Goal: Information Seeking & Learning: Learn about a topic

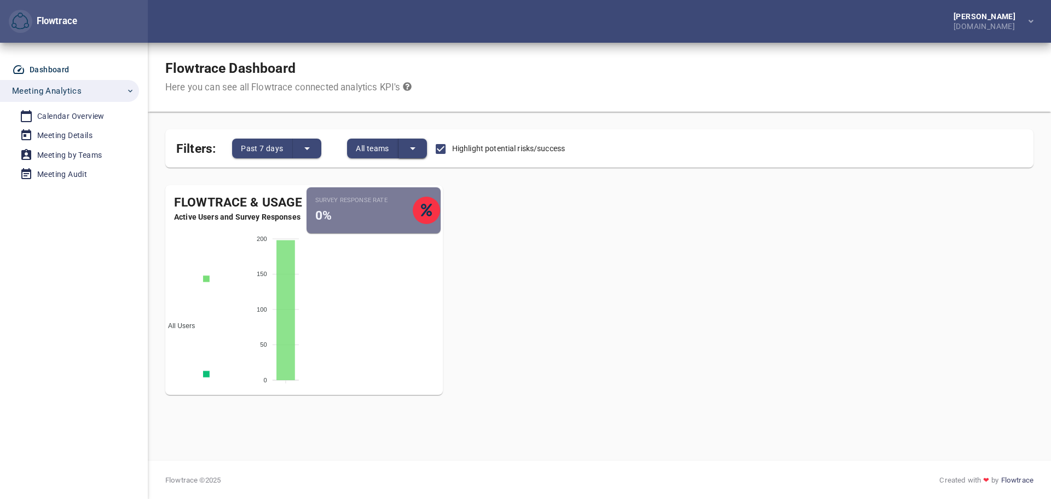
click at [425, 147] on button "split button" at bounding box center [413, 149] width 28 height 20
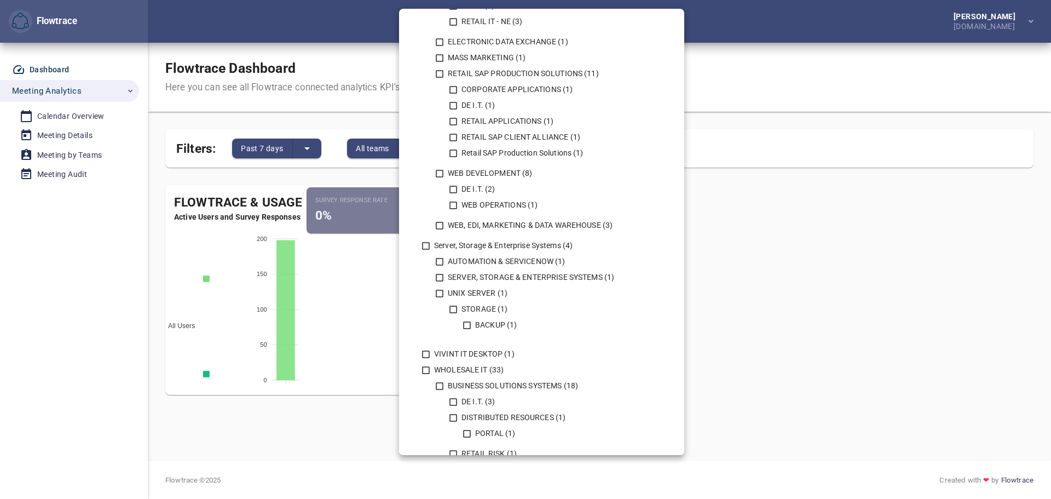
scroll to position [819, 0]
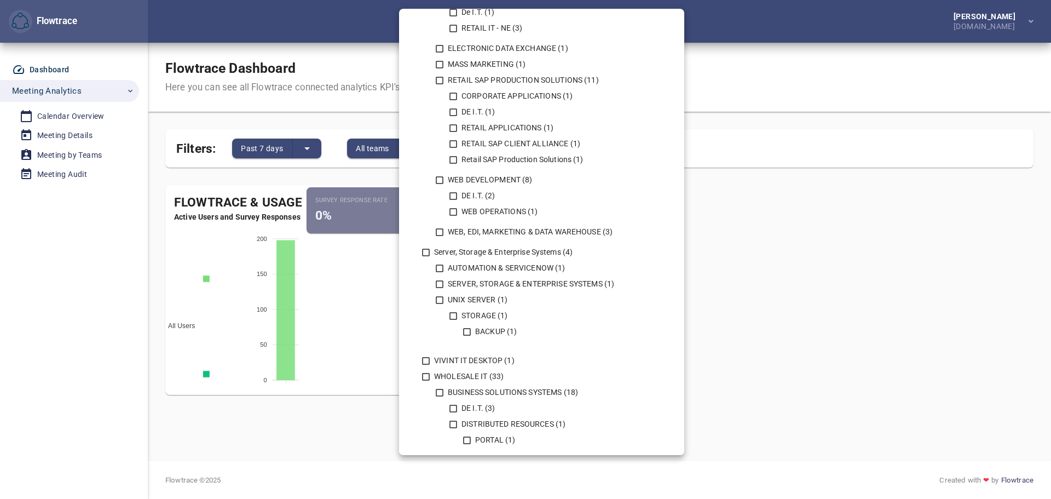
click at [371, 300] on div at bounding box center [525, 249] width 1051 height 499
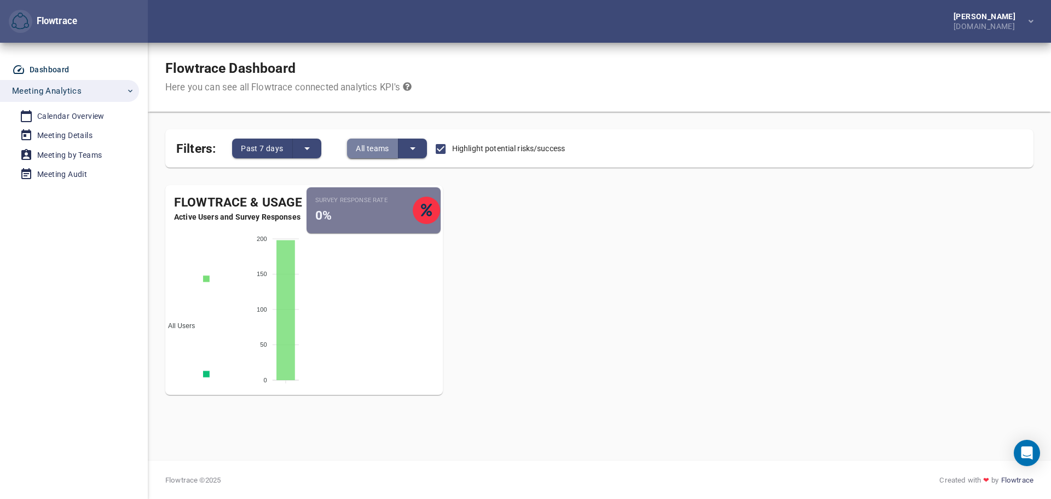
click at [374, 146] on span "All teams" at bounding box center [372, 148] width 33 height 13
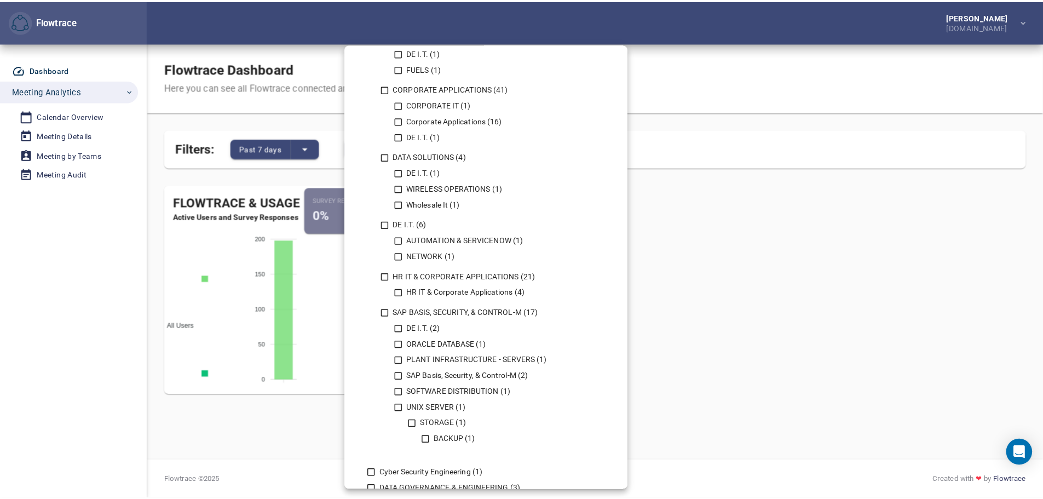
scroll to position [0, 0]
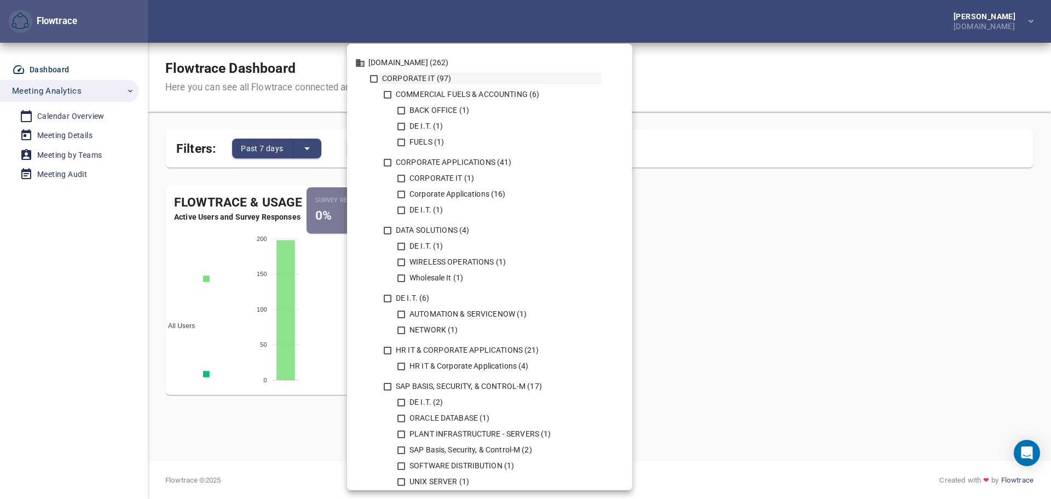
click at [376, 79] on icon at bounding box center [374, 79] width 10 height 10
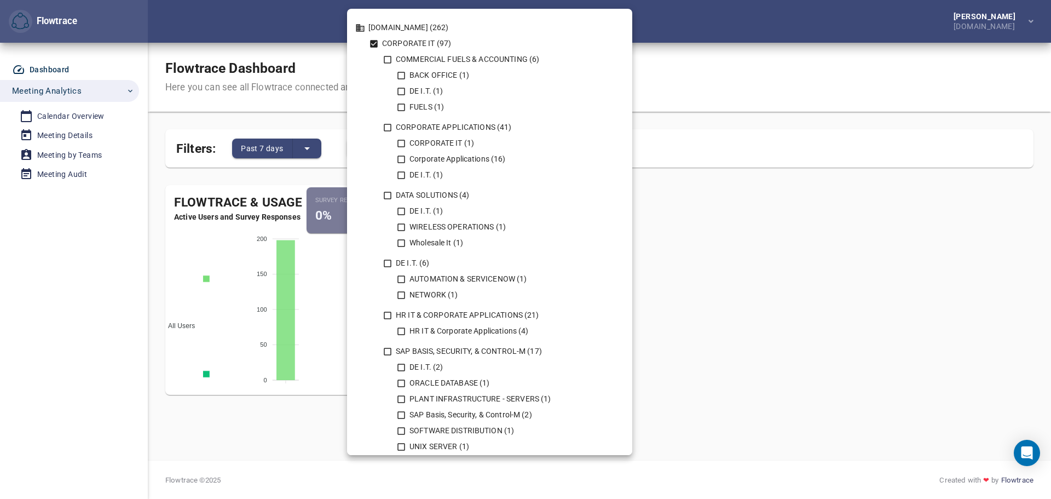
click at [373, 47] on icon at bounding box center [374, 44] width 8 height 8
click at [46, 116] on div at bounding box center [525, 249] width 1051 height 499
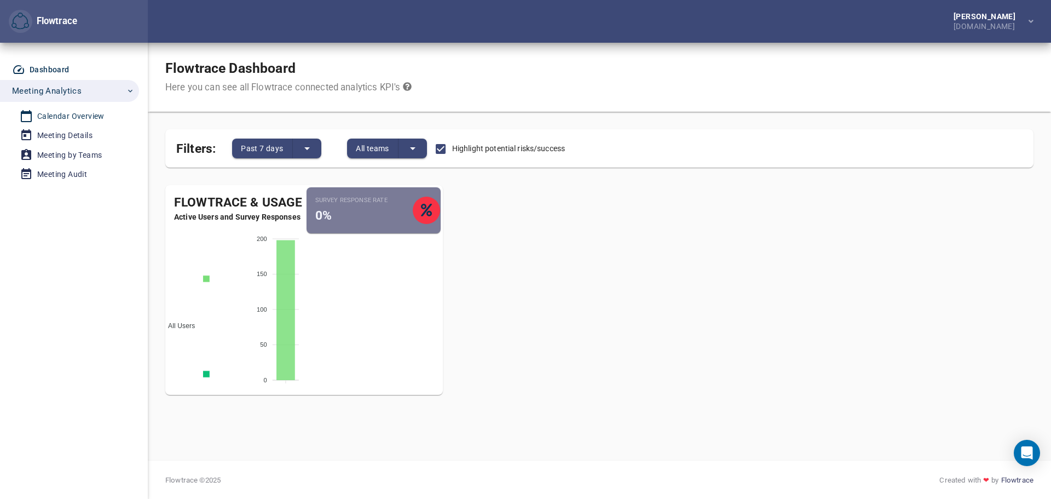
click at [88, 116] on div "Calendar Overview" at bounding box center [70, 117] width 67 height 14
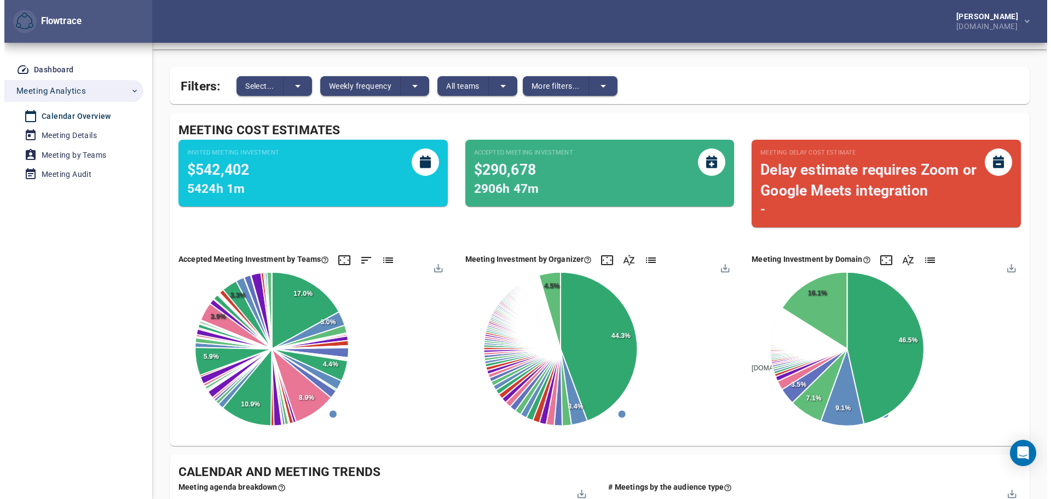
scroll to position [61, 0]
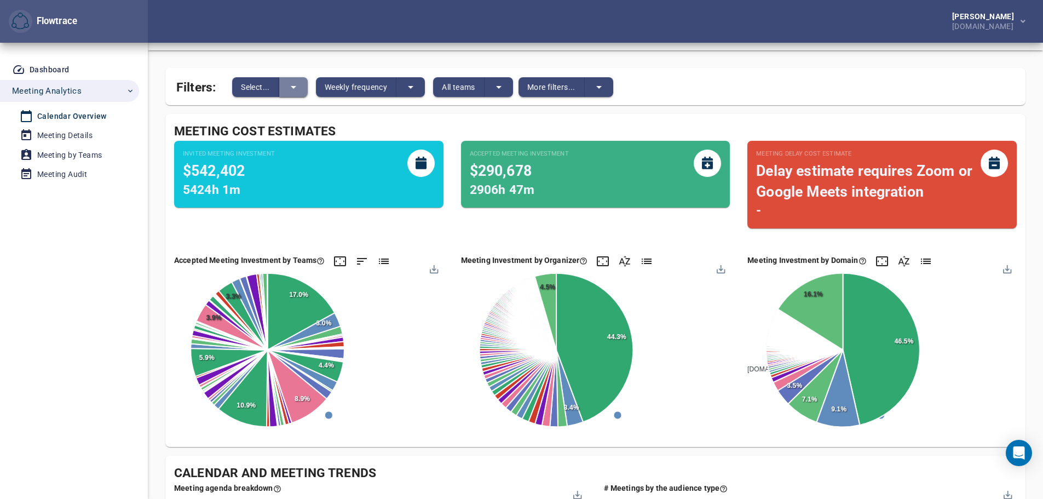
click at [293, 82] on icon "split button" at bounding box center [293, 86] width 13 height 13
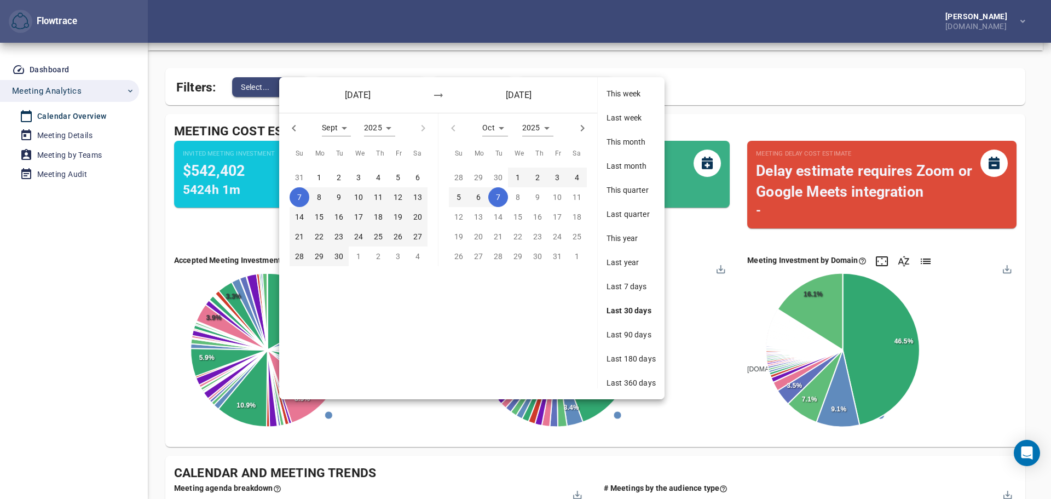
click at [293, 82] on div "[DATE] [DATE]" at bounding box center [438, 95] width 318 height 36
click at [417, 70] on div at bounding box center [525, 249] width 1051 height 499
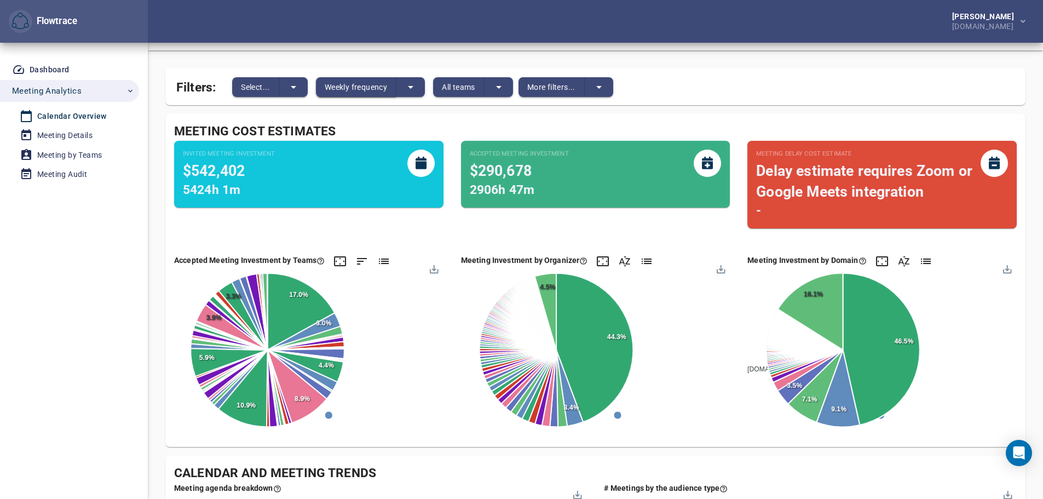
click at [370, 87] on span "Weekly frequency" at bounding box center [356, 86] width 62 height 13
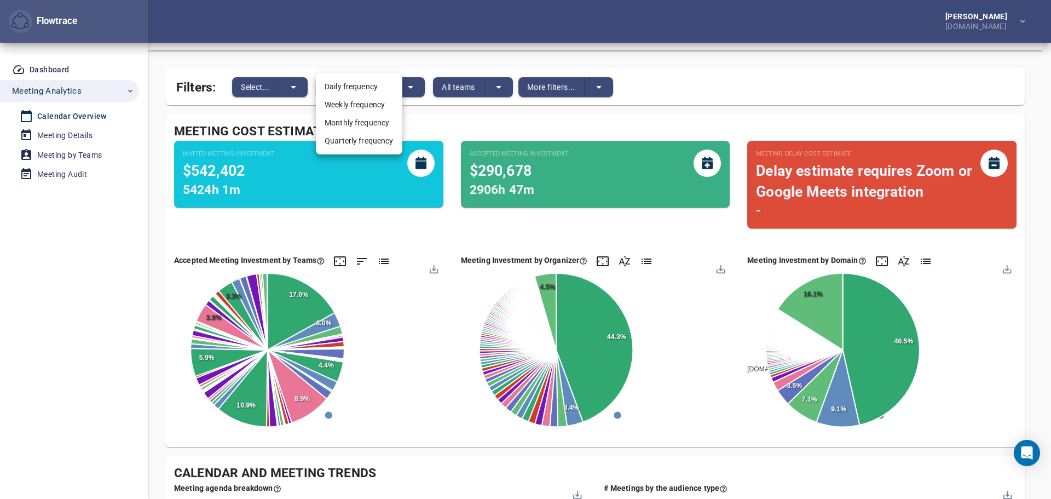
click at [493, 91] on div at bounding box center [525, 249] width 1051 height 499
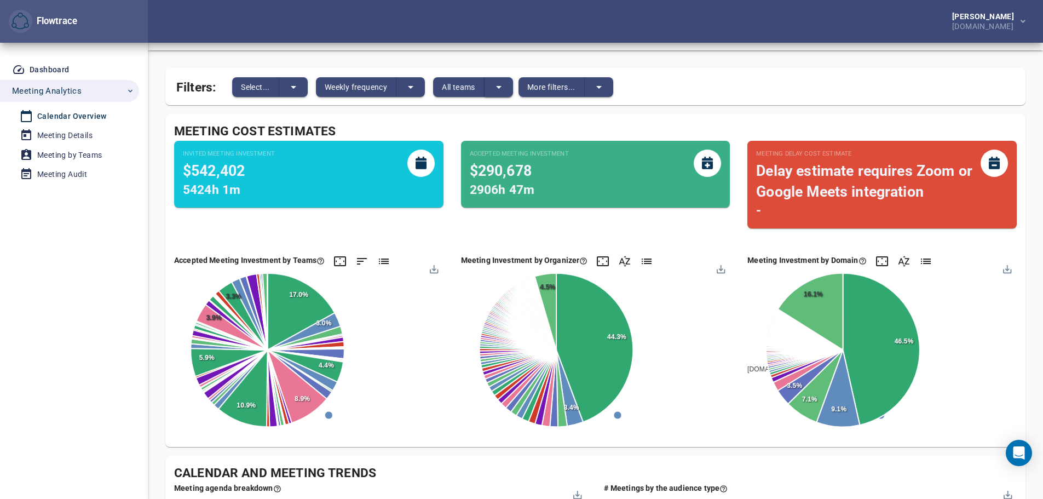
click at [499, 86] on icon "split button" at bounding box center [498, 87] width 5 height 3
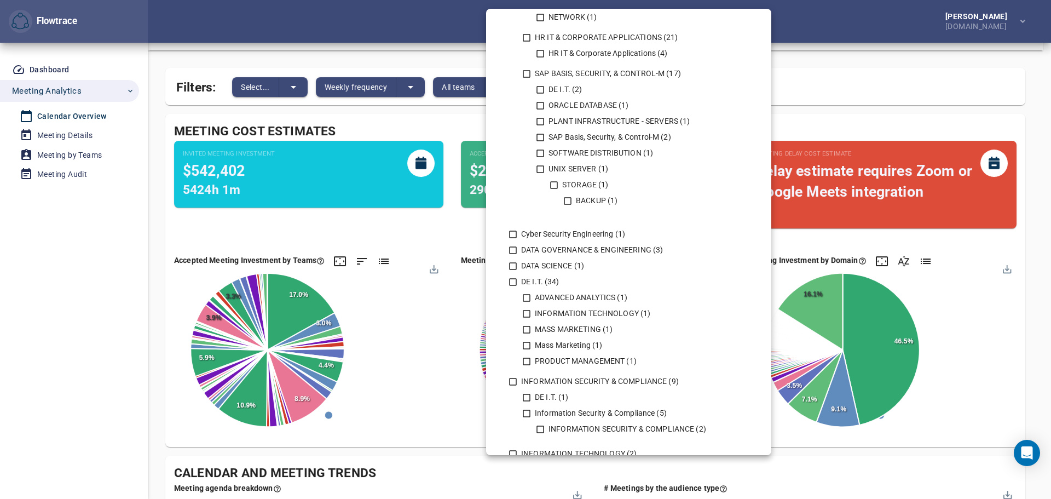
scroll to position [329, 0]
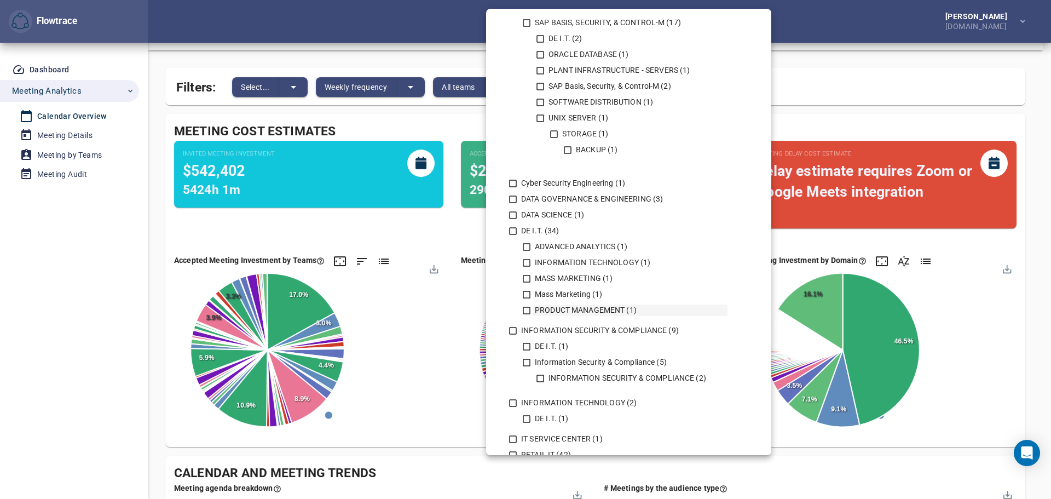
click at [527, 308] on icon at bounding box center [527, 311] width 10 height 10
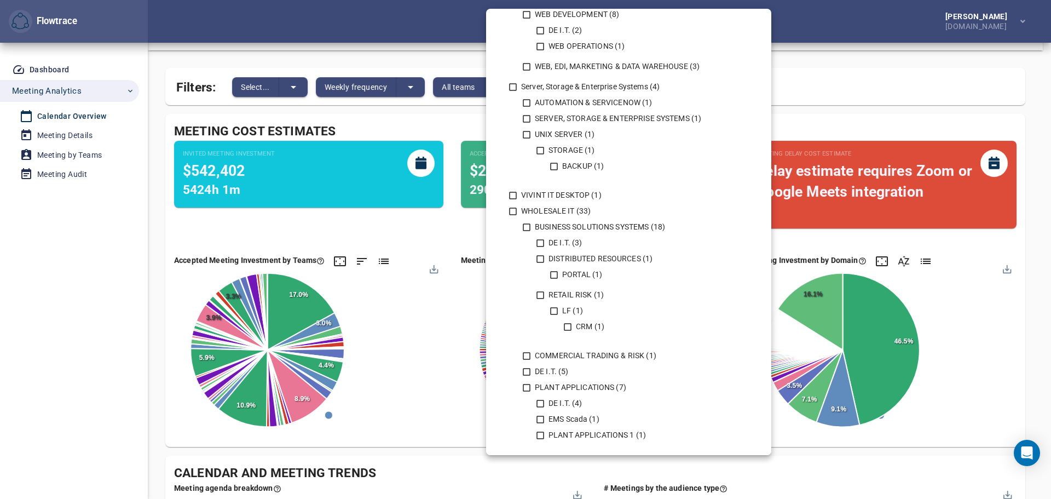
scroll to position [1038, 0]
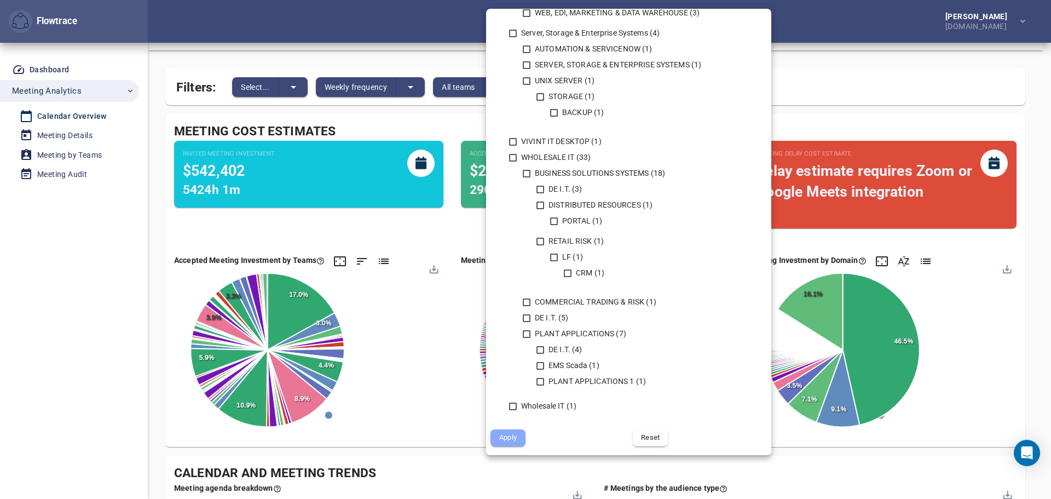
click at [518, 443] on button "Apply" at bounding box center [508, 437] width 35 height 17
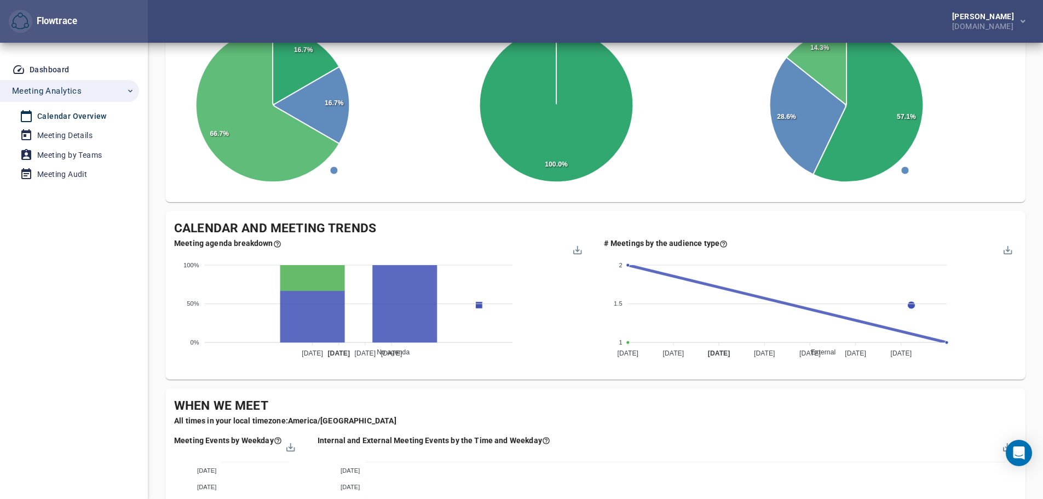
scroll to position [329, 0]
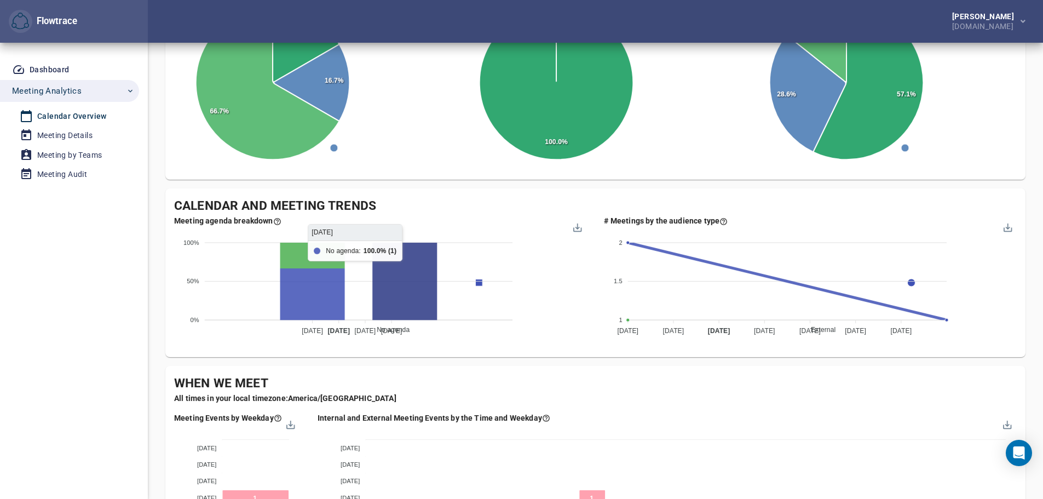
click at [410, 280] on icon at bounding box center [404, 281] width 65 height 77
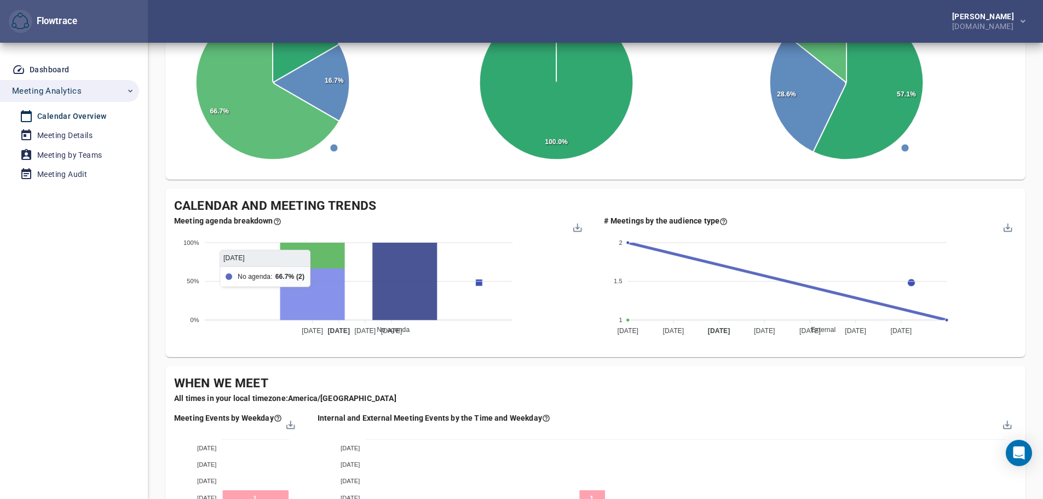
click at [303, 291] on icon at bounding box center [312, 293] width 65 height 51
drag, startPoint x: 314, startPoint y: 289, endPoint x: 720, endPoint y: 343, distance: 409.4
click at [720, 342] on div "External Internal One on One Groups 2 2 1.5 1.5 1 1 [DATE] Sep [DATE] Sep Oct '…" at bounding box center [810, 285] width 412 height 118
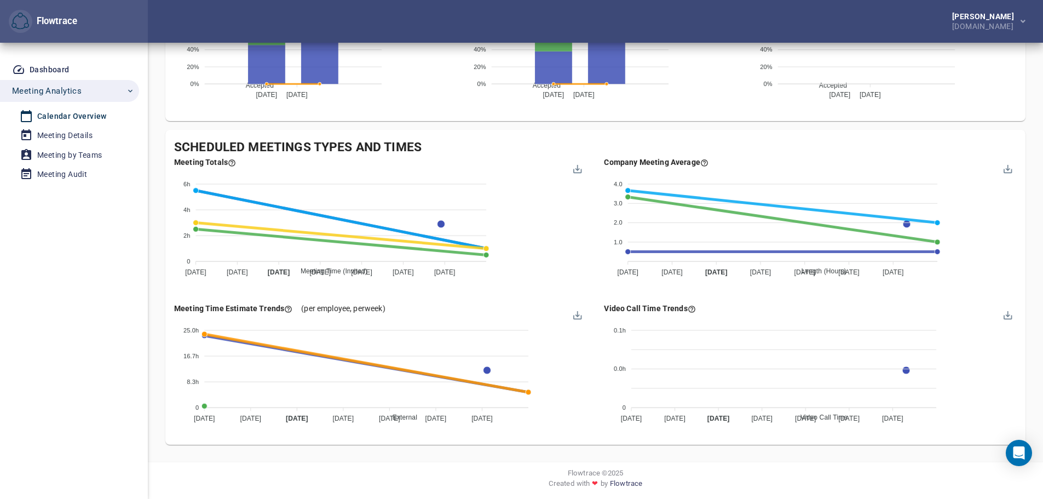
scroll to position [992, 0]
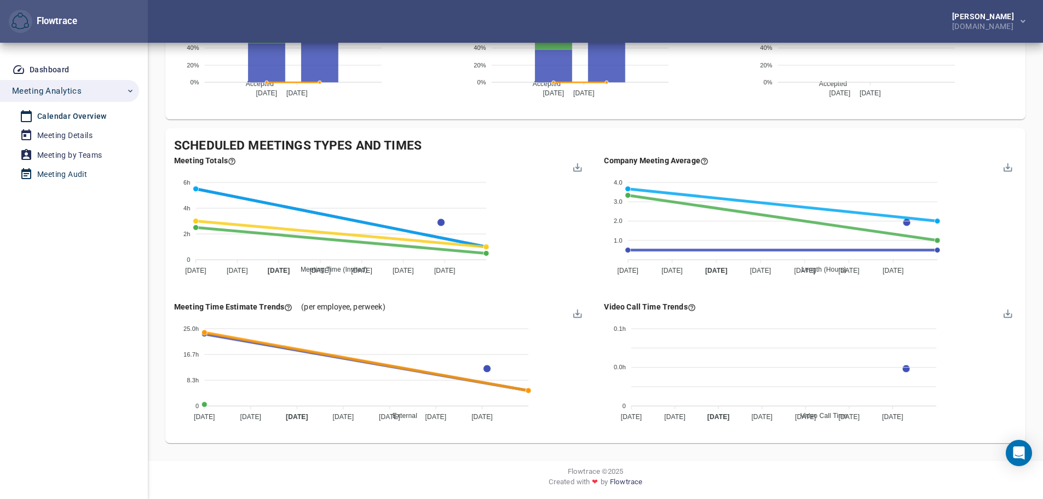
click at [43, 174] on div "Meeting Audit" at bounding box center [62, 175] width 50 height 14
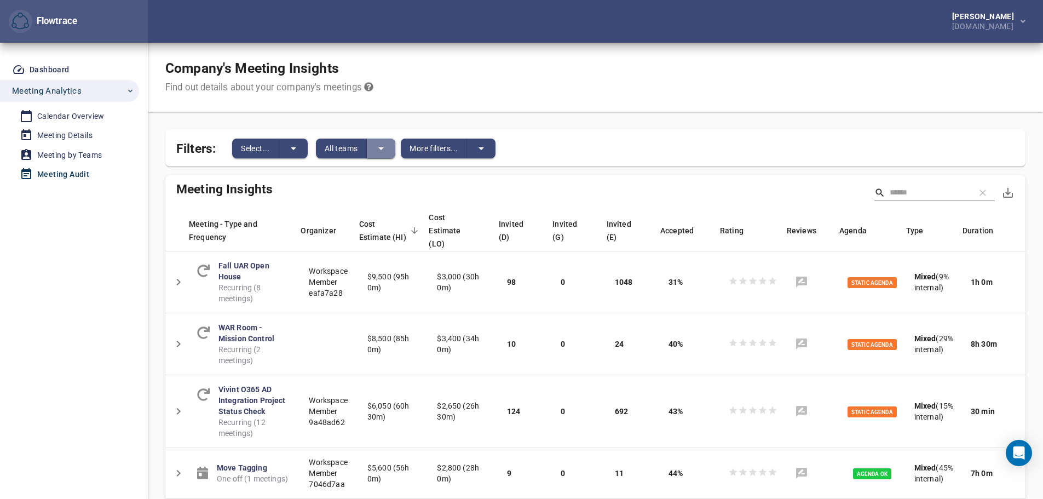
click at [388, 149] on icon "split button" at bounding box center [381, 148] width 13 height 13
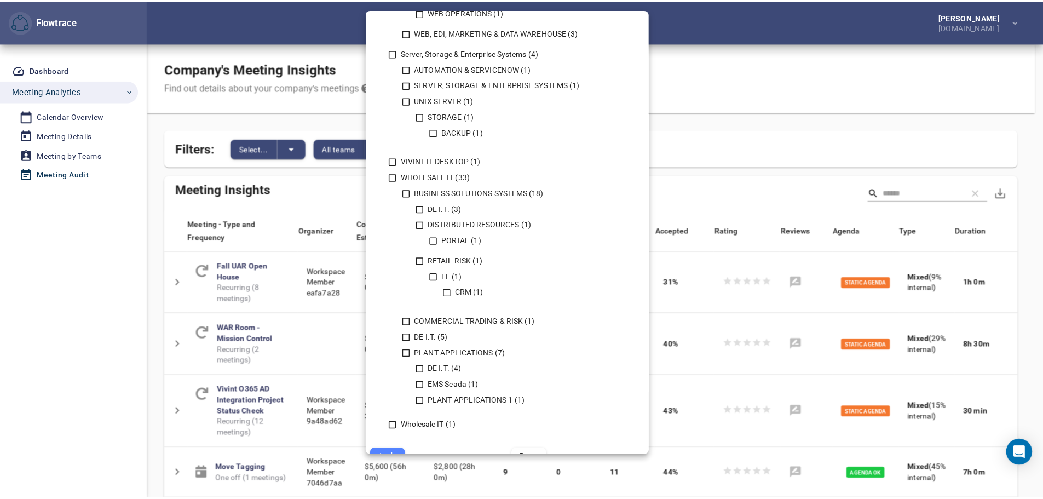
scroll to position [1038, 0]
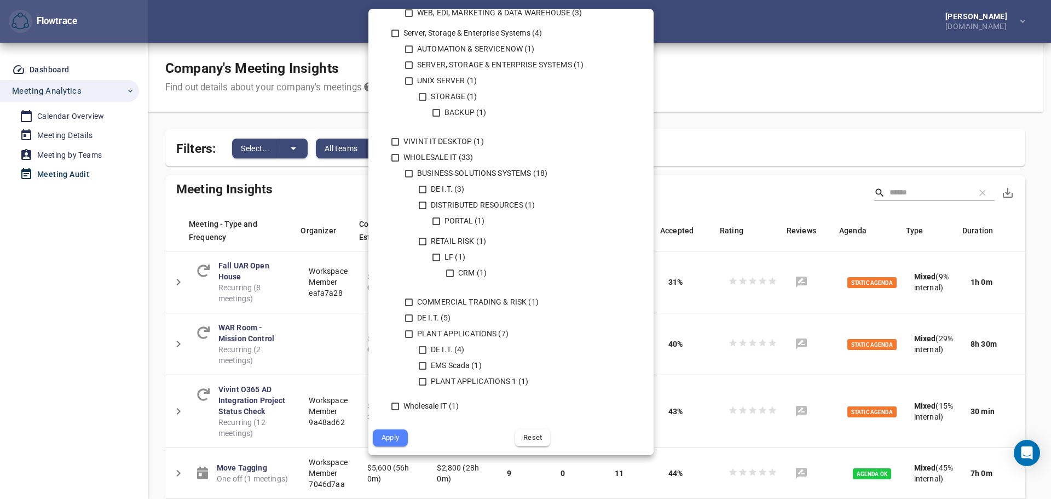
click at [283, 97] on div at bounding box center [525, 249] width 1051 height 499
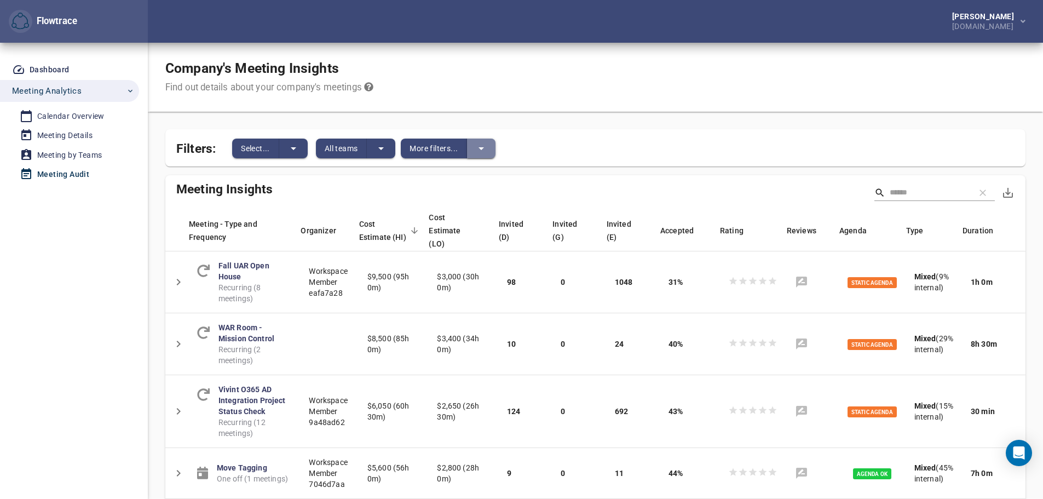
click at [488, 149] on icon "split button" at bounding box center [481, 148] width 13 height 13
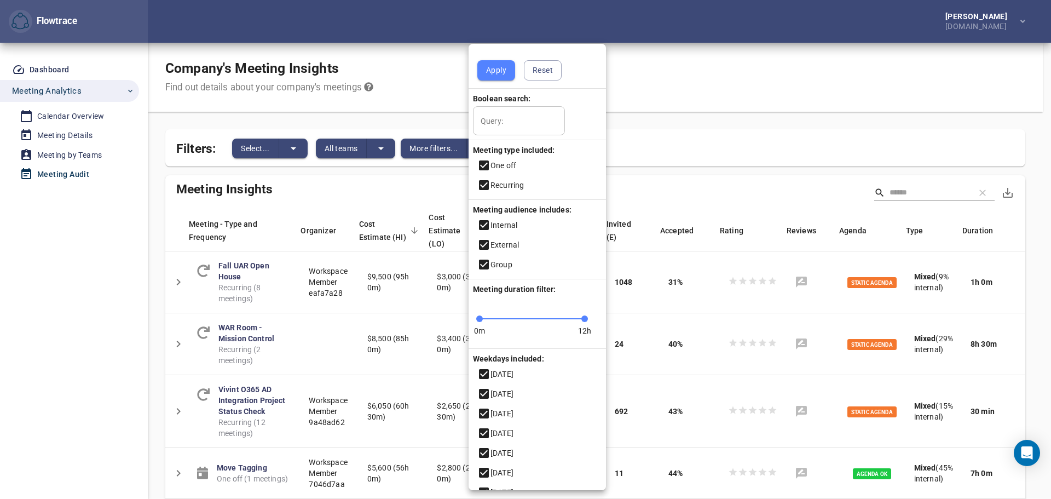
click at [280, 151] on div at bounding box center [525, 249] width 1051 height 499
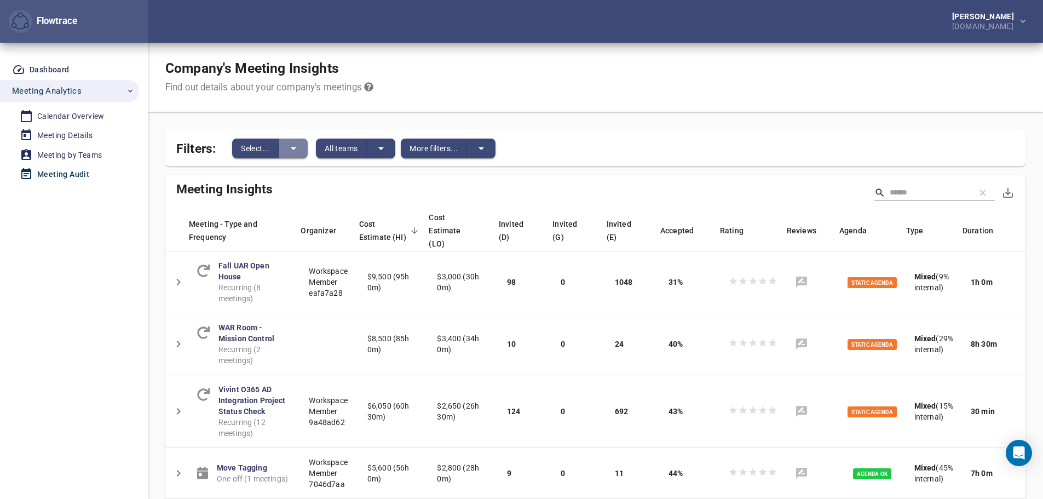
click at [288, 147] on icon "split button" at bounding box center [293, 148] width 13 height 13
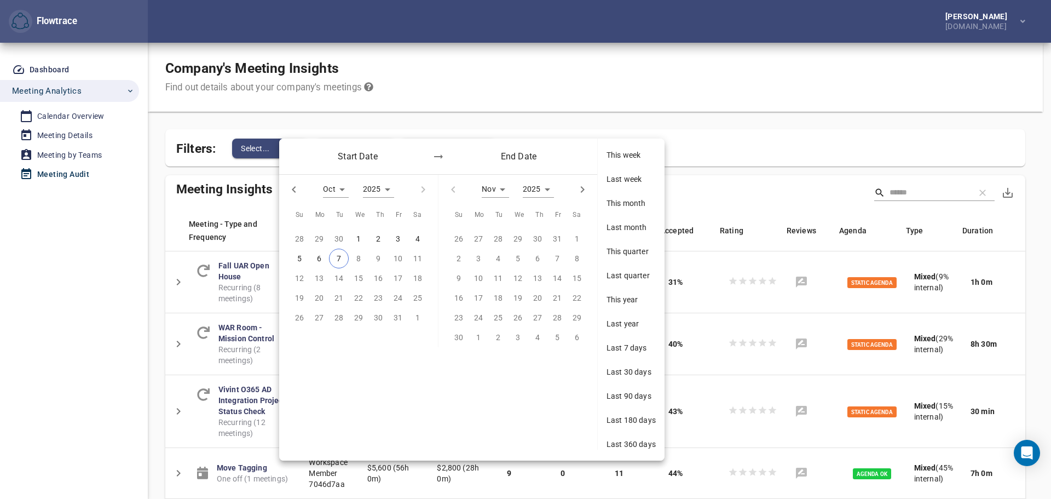
click at [59, 183] on div at bounding box center [525, 249] width 1051 height 499
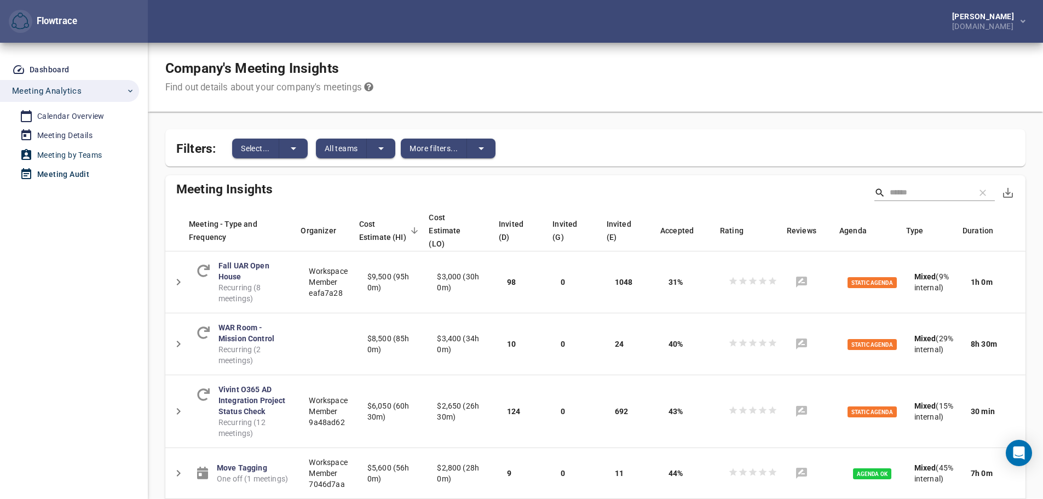
click at [68, 155] on div "Meeting by Teams" at bounding box center [69, 155] width 65 height 14
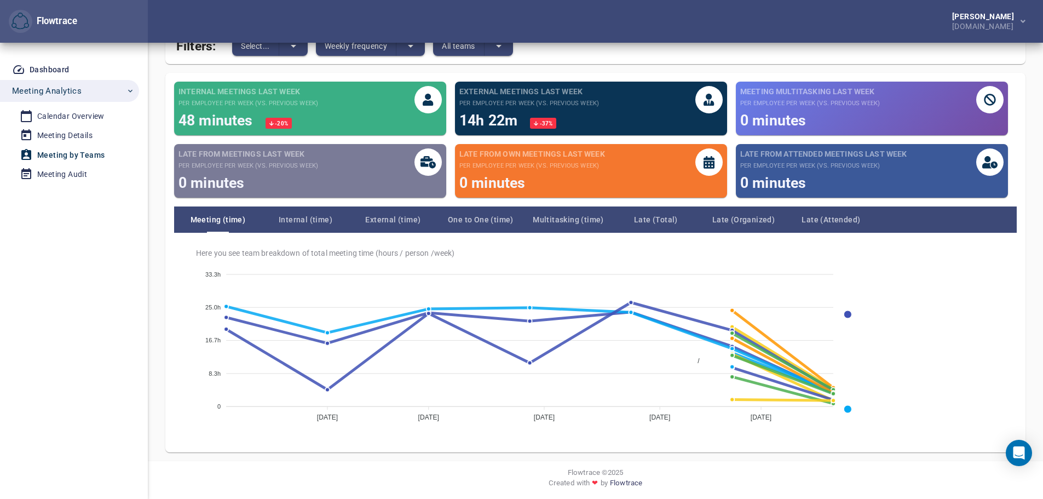
scroll to position [103, 0]
